Goal: Find specific page/section: Find specific page/section

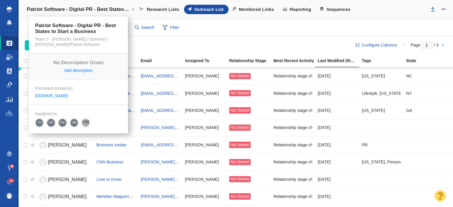
click at [98, 11] on h4 "Patriot Software - Digital PR - Best States to Start a Business" at bounding box center [78, 9] width 103 height 6
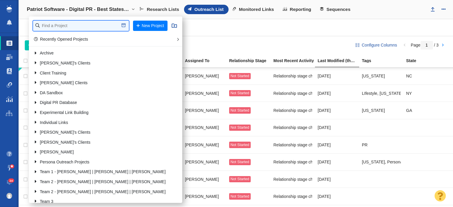
click at [91, 24] on input "text" at bounding box center [81, 26] width 96 height 10
type input "p"
click at [91, 24] on input "full" at bounding box center [81, 26] width 96 height 10
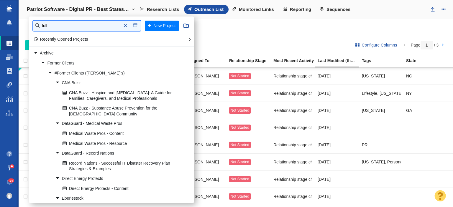
type input "full"
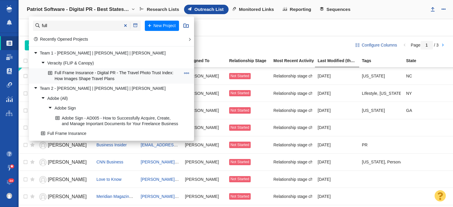
click at [104, 79] on link "Full Frame Insurance - Digital PR - The Travel Photo Trust Index: How Images Sh…" at bounding box center [114, 76] width 135 height 15
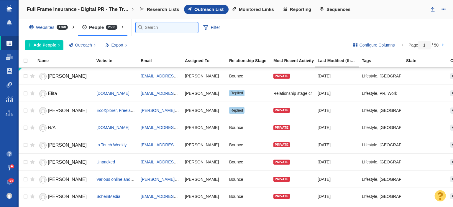
click at [143, 30] on input "text" at bounding box center [167, 27] width 62 height 10
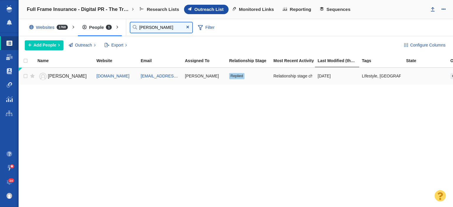
type input "karee"
click at [58, 76] on span "Karee Blunt" at bounding box center [67, 76] width 39 height 5
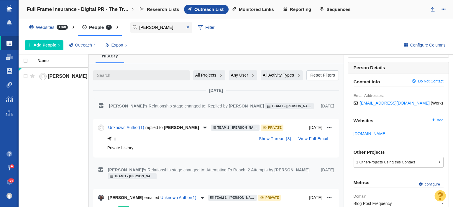
scroll to position [59, 0]
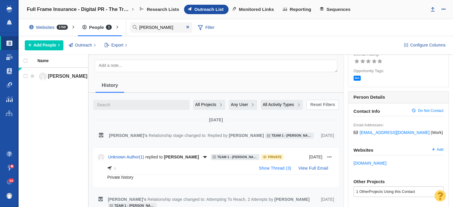
click at [273, 165] on button "Show Thread ( 3 )" at bounding box center [276, 168] width 40 height 9
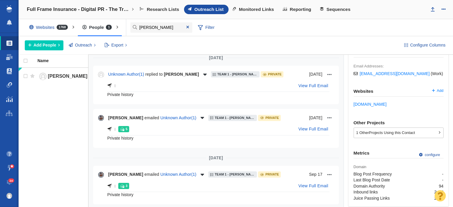
scroll to position [30, 0]
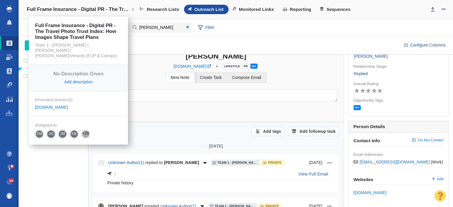
drag, startPoint x: 98, startPoint y: 8, endPoint x: 98, endPoint y: 13, distance: 5.0
click at [98, 8] on h4 "Full Frame Insurance - Digital PR - The Travel Photo Trust Index: How Images Sh…" at bounding box center [78, 9] width 103 height 6
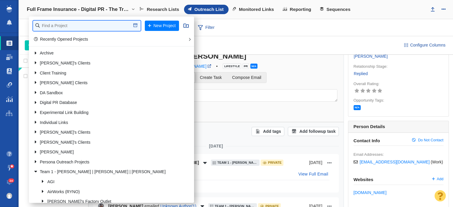
click at [95, 29] on input "text" at bounding box center [87, 26] width 108 height 10
type input "inflow"
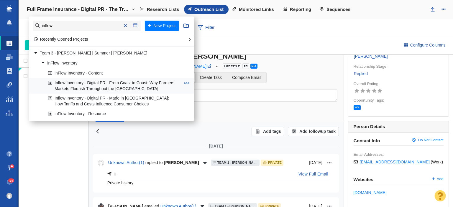
click at [72, 85] on link "Inflow Inventory - Digital PR - From Coast to Coast: Why Farmers Markets Flouri…" at bounding box center [114, 85] width 135 height 15
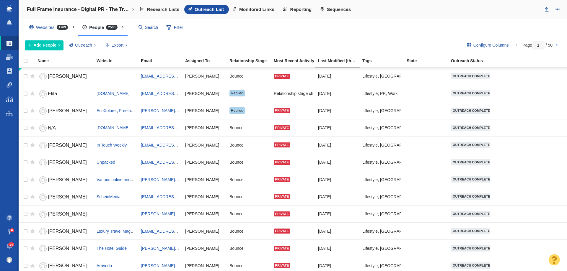
click at [6, 244] on span at bounding box center [9, 246] width 6 height 6
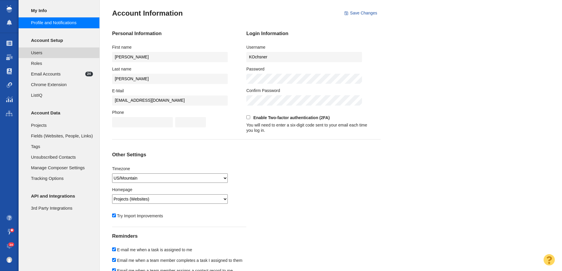
click at [58, 52] on span "Users" at bounding box center [62, 53] width 62 height 6
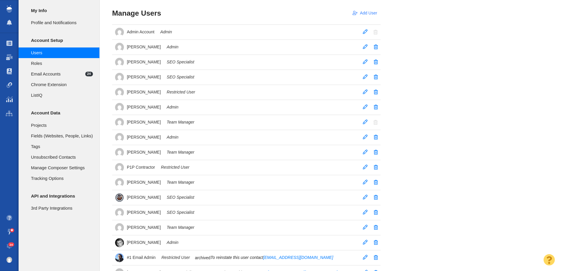
click at [362, 10] on link "Add User" at bounding box center [364, 13] width 31 height 10
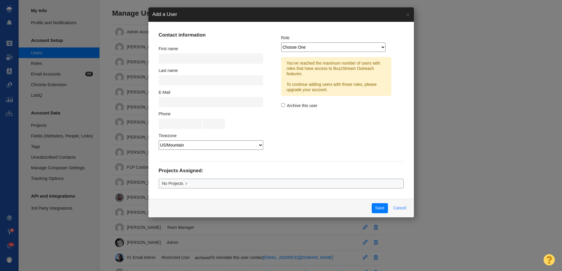
click at [405, 207] on button "Cancel" at bounding box center [400, 208] width 20 height 10
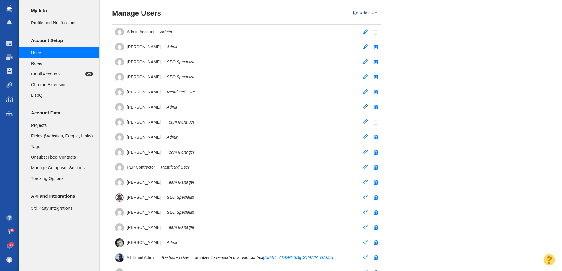
click at [367, 107] on span at bounding box center [365, 106] width 5 height 5
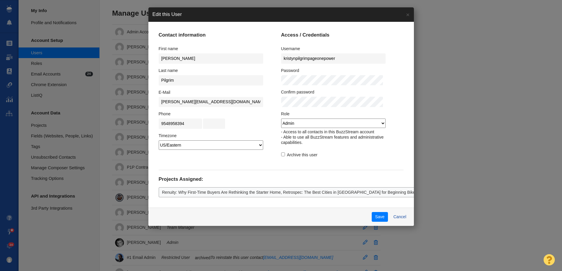
click at [325, 123] on select "Admin Team Manager SEO Specialist Restricted User ListIQ Collaborator" at bounding box center [333, 123] width 104 height 9
select select "2"
click at [281, 119] on select "Admin Team Manager SEO Specialist Restricted User ListIQ Collaborator" at bounding box center [333, 123] width 104 height 9
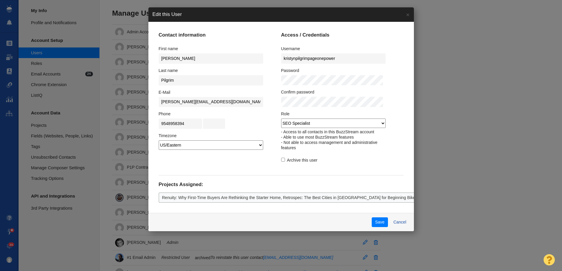
click at [374, 216] on div "Save Cancel" at bounding box center [281, 222] width 266 height 19
click at [372, 223] on button "Save" at bounding box center [380, 222] width 16 height 10
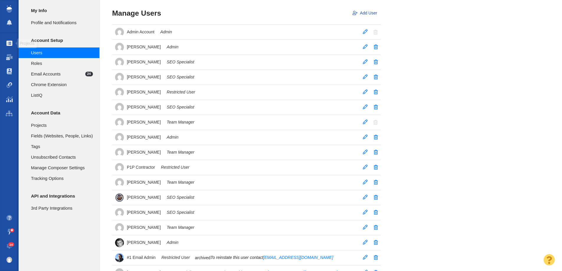
click at [8, 43] on span at bounding box center [9, 43] width 6 height 6
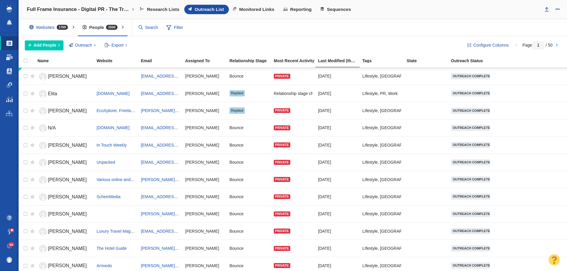
click at [10, 60] on link "Dashboard" at bounding box center [9, 57] width 19 height 14
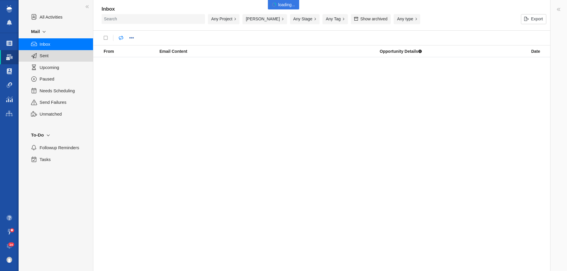
click at [42, 57] on span "Sent" at bounding box center [63, 56] width 47 height 6
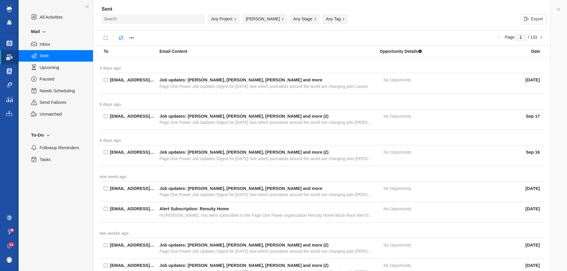
click at [251, 19] on button "Kyle Ochsner" at bounding box center [264, 19] width 45 height 10
click at [258, 21] on button "Kyle Ochsner" at bounding box center [264, 19] width 45 height 10
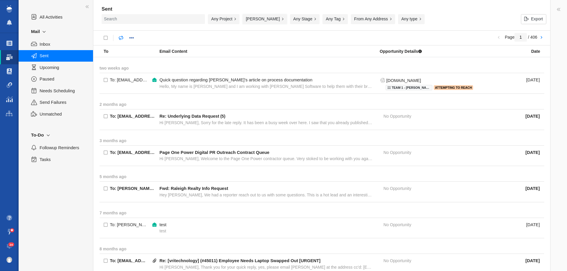
click at [258, 21] on button "[PERSON_NAME]" at bounding box center [264, 19] width 45 height 10
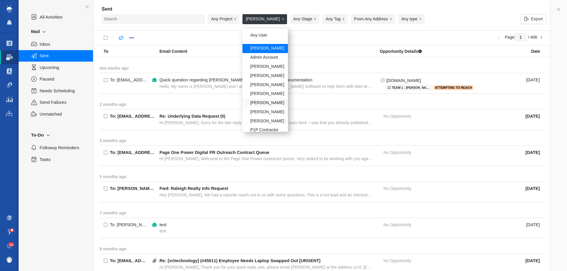
click at [265, 101] on div "Kristyn Pilgrim" at bounding box center [264, 103] width 45 height 9
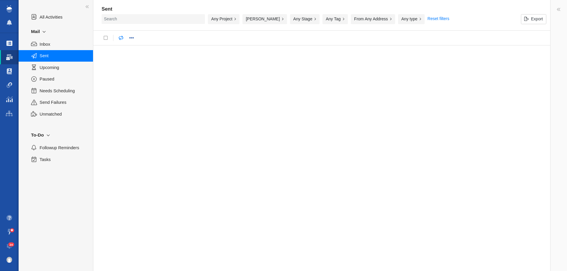
click at [8, 42] on span at bounding box center [9, 43] width 6 height 6
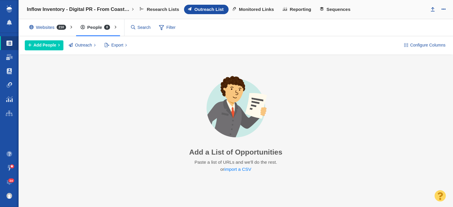
click at [60, 28] on span "210" at bounding box center [61, 27] width 9 height 5
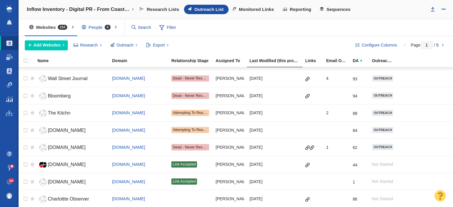
scroll to position [118, 0]
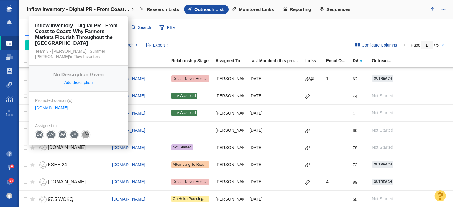
click at [96, 7] on h4 "Inflow Inventory - Digital PR - From Coast to Coast: Why Farmers Markets Flouri…" at bounding box center [78, 9] width 103 height 6
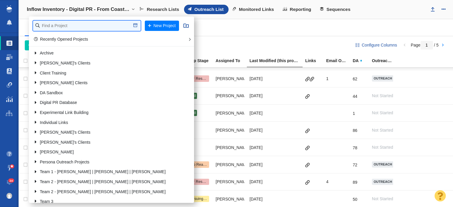
click at [78, 27] on input "text" at bounding box center [87, 26] width 108 height 10
type input "lightyear"
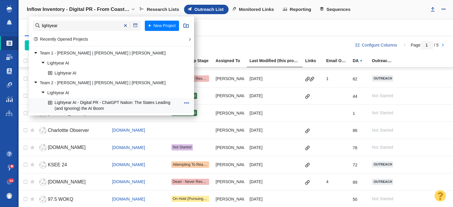
click at [60, 102] on link "Lightyear AI - Digital PR - ChatGPT Nation: The States Leading (and Ignoring) t…" at bounding box center [114, 106] width 135 height 15
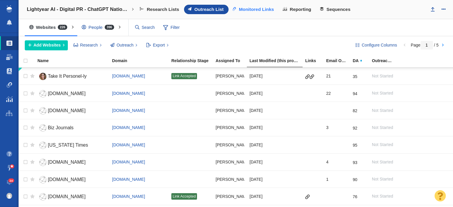
click at [248, 8] on span "Monitored Links" at bounding box center [256, 9] width 35 height 5
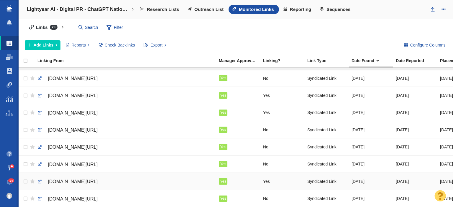
scroll to position [185, 0]
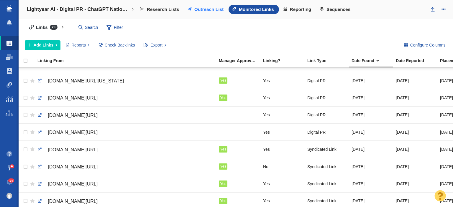
click at [197, 8] on span "Outreach List" at bounding box center [208, 9] width 29 height 5
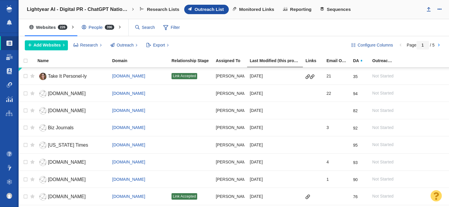
click at [93, 31] on div "People 396" at bounding box center [99, 28] width 44 height 14
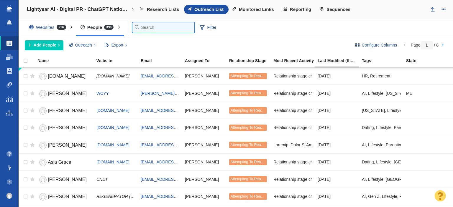
click at [142, 30] on input "text" at bounding box center [163, 27] width 62 height 10
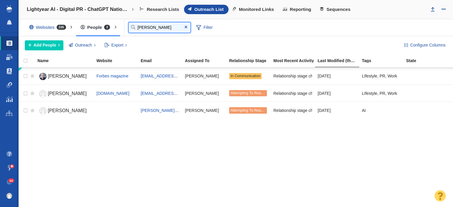
type input "[PERSON_NAME]"
click at [38, 162] on div "[PERSON_NAME] Forbes magazine [EMAIL_ADDRESS][DOMAIN_NAME] [PERSON_NAME] In Com…" at bounding box center [236, 138] width 435 height 140
